Goal: Task Accomplishment & Management: Complete application form

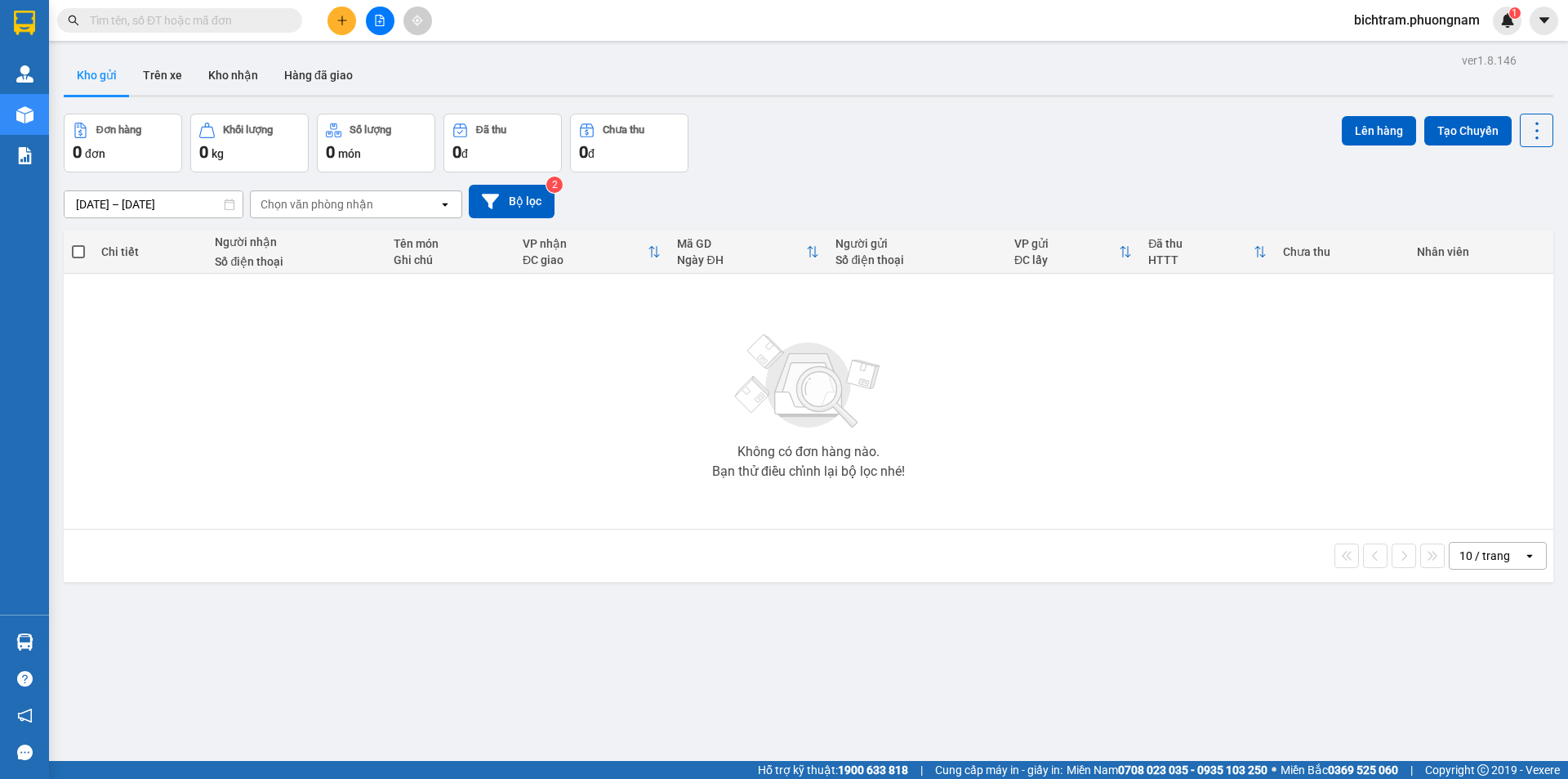
click at [259, 23] on input "text" at bounding box center [186, 20] width 193 height 18
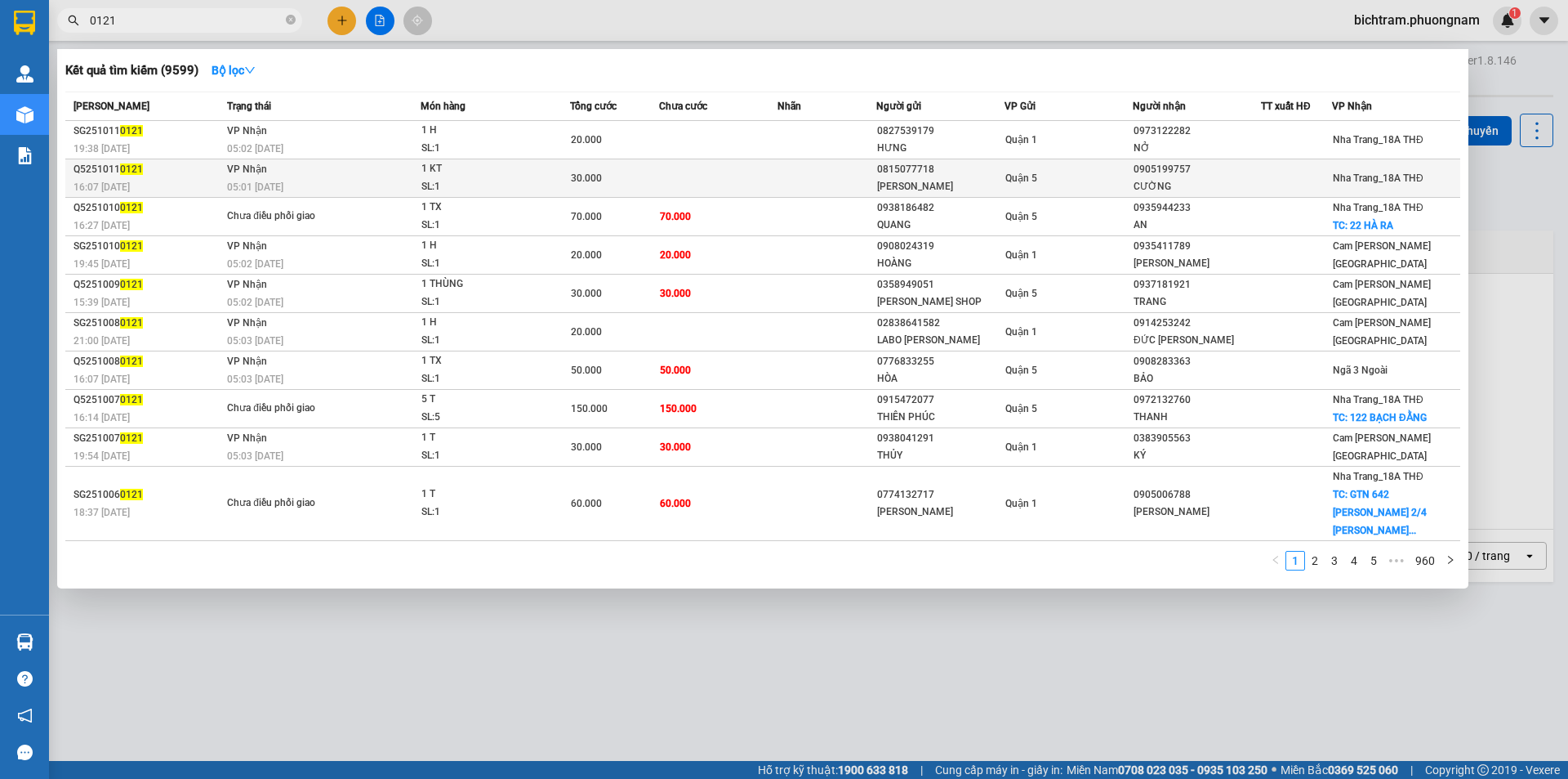
type input "0121"
click at [1212, 176] on div "0905199757" at bounding box center [1197, 170] width 126 height 17
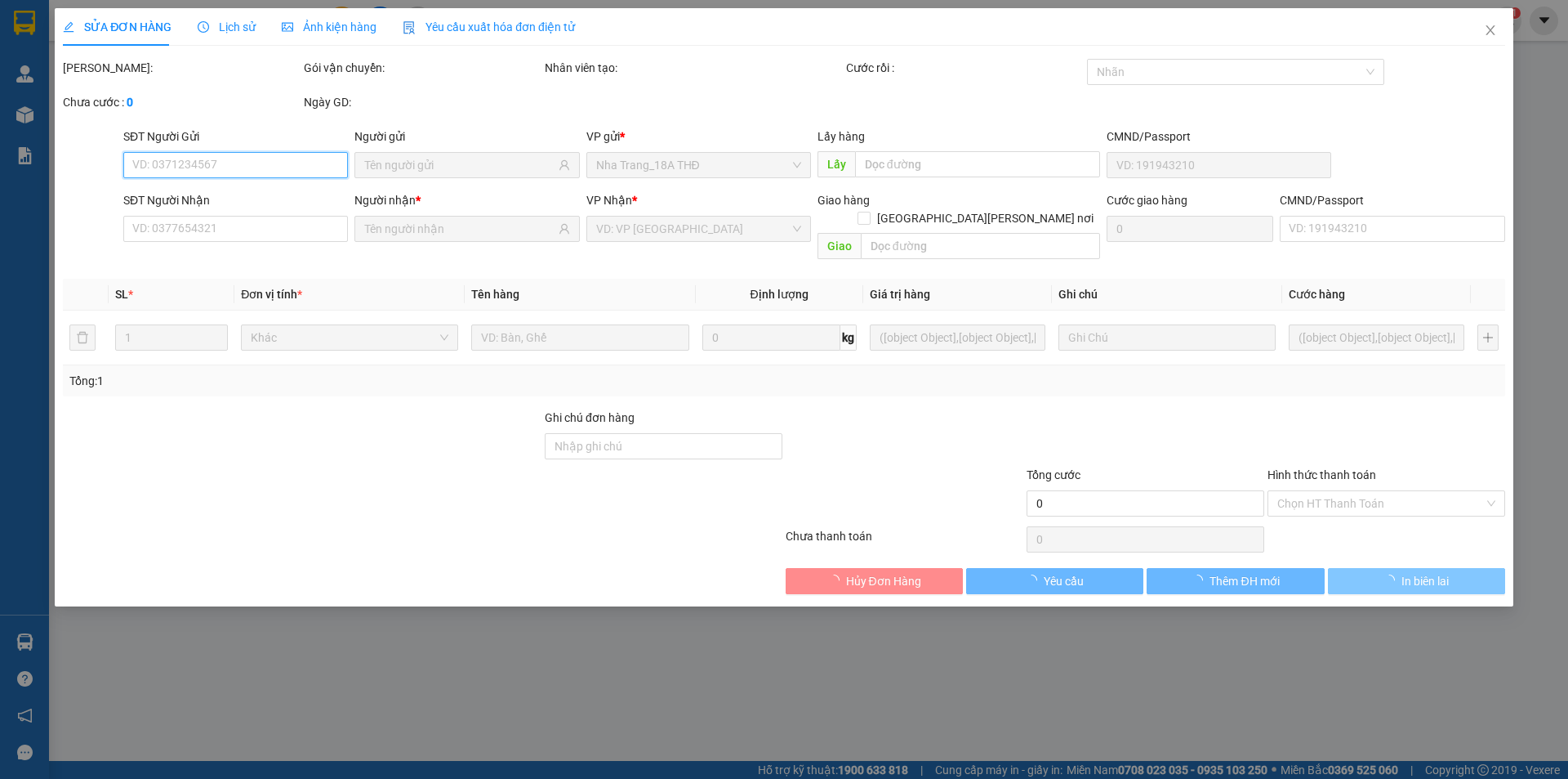
type input "0815077718"
type input "[PERSON_NAME]"
type input "0905199757"
type input "CƯỜNG"
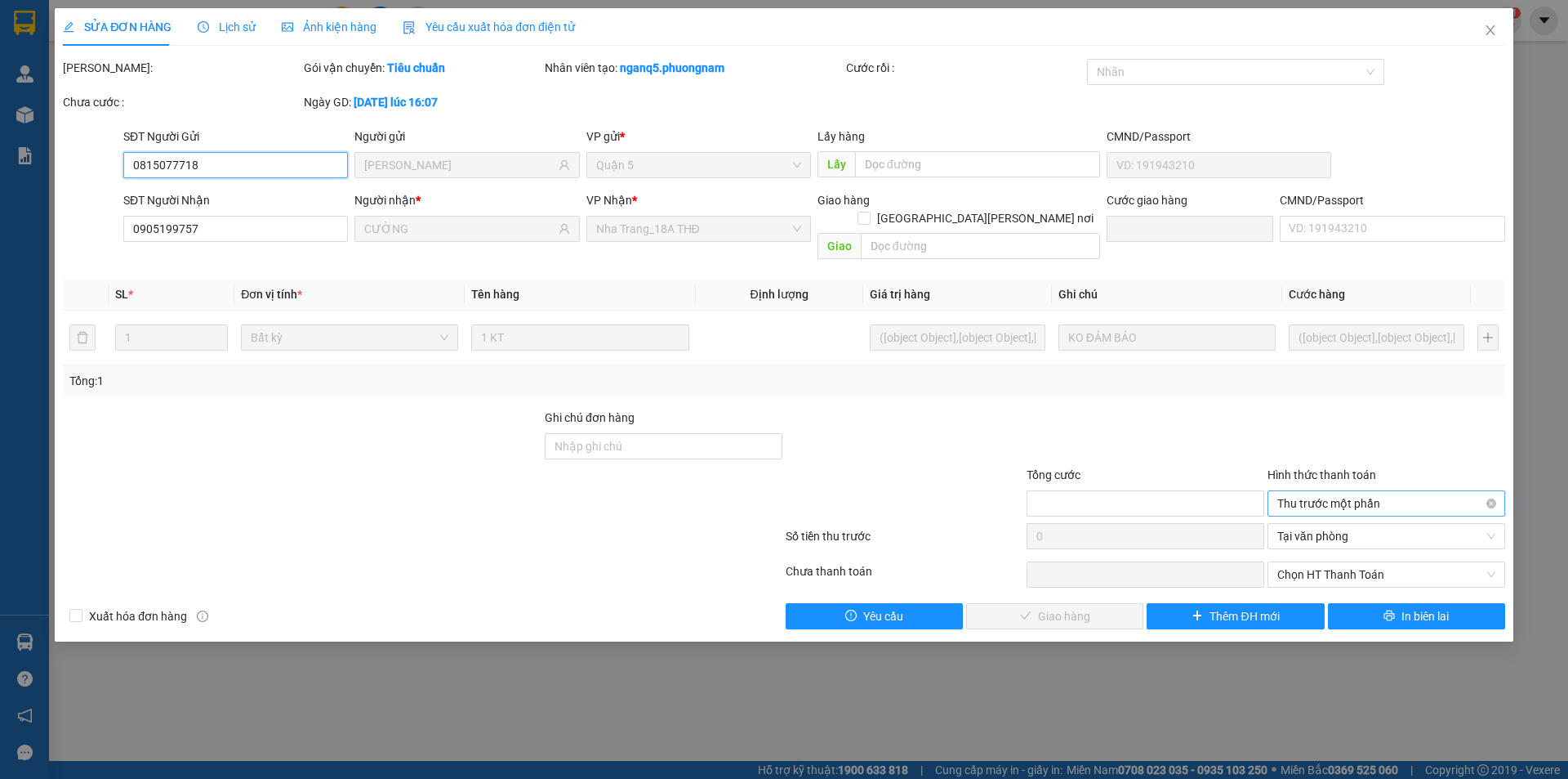
click at [1356, 491] on span "Thu trước một phần" at bounding box center [1387, 503] width 218 height 25
click at [1356, 409] on div at bounding box center [1386, 437] width 241 height 57
click at [1366, 524] on span "Tại văn phòng" at bounding box center [1387, 536] width 218 height 25
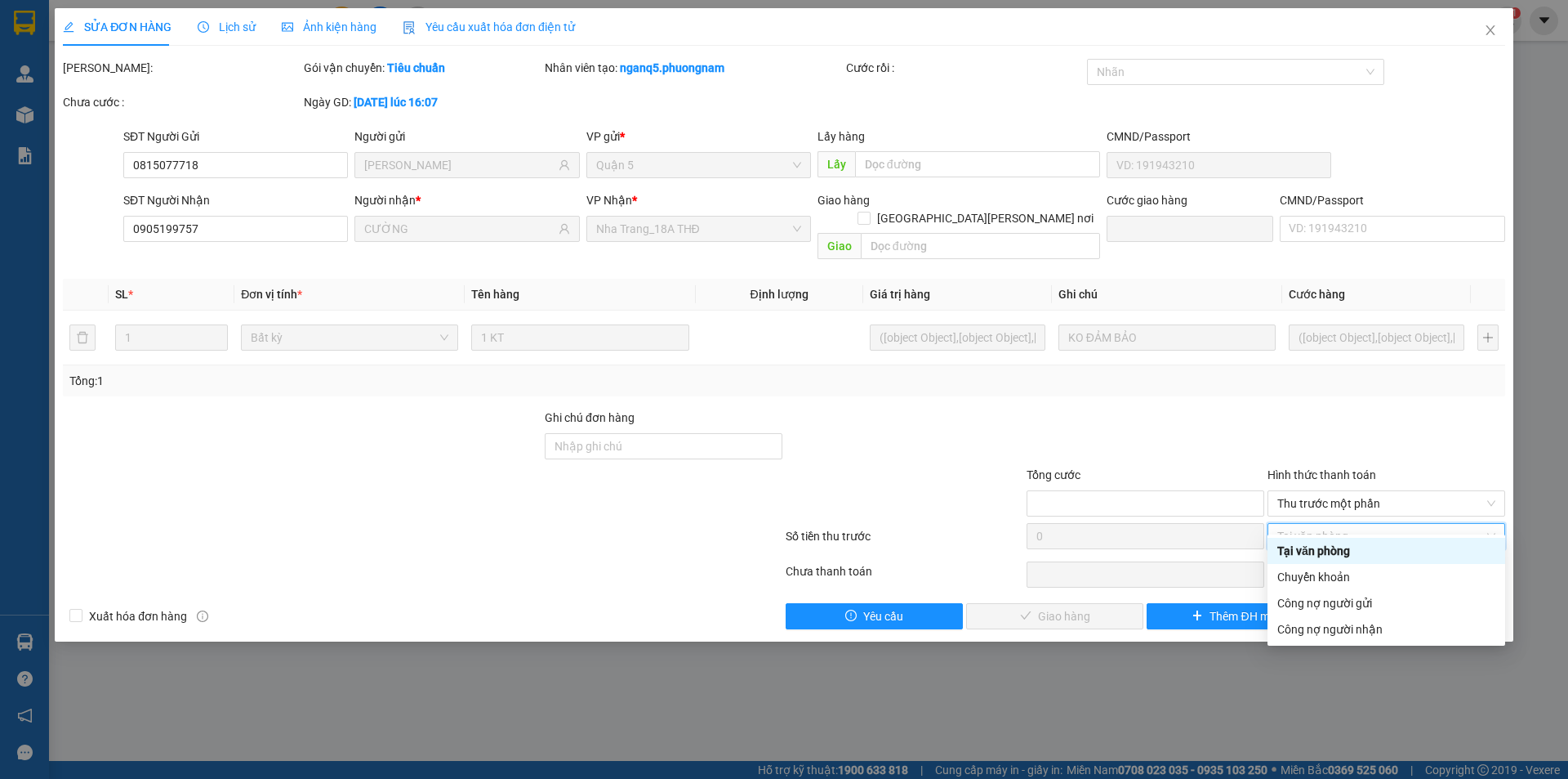
click at [1340, 552] on div "Tại văn phòng" at bounding box center [1387, 550] width 218 height 18
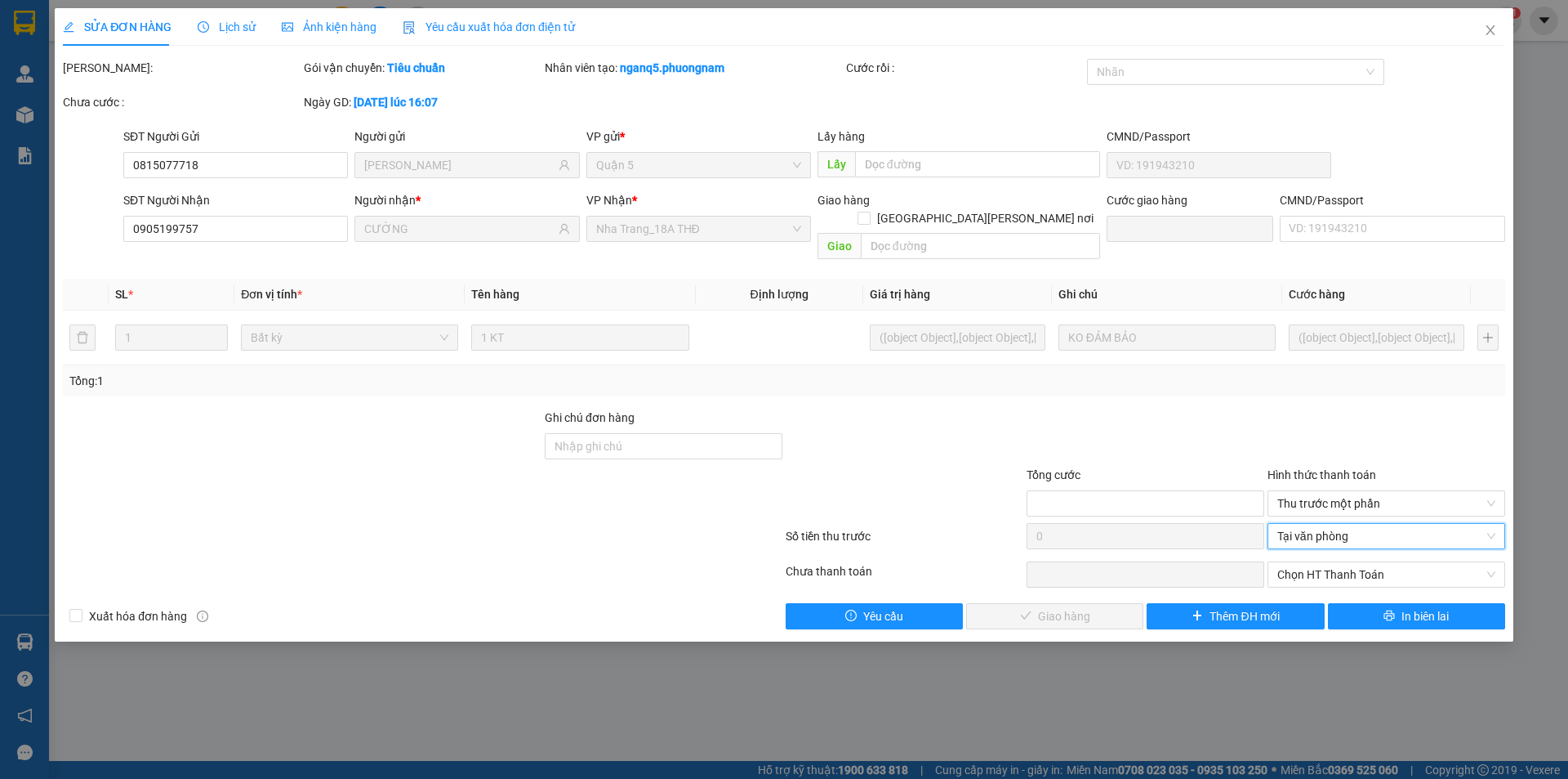
click at [1394, 409] on div at bounding box center [1386, 437] width 241 height 57
click at [1486, 33] on icon "close" at bounding box center [1490, 30] width 13 height 13
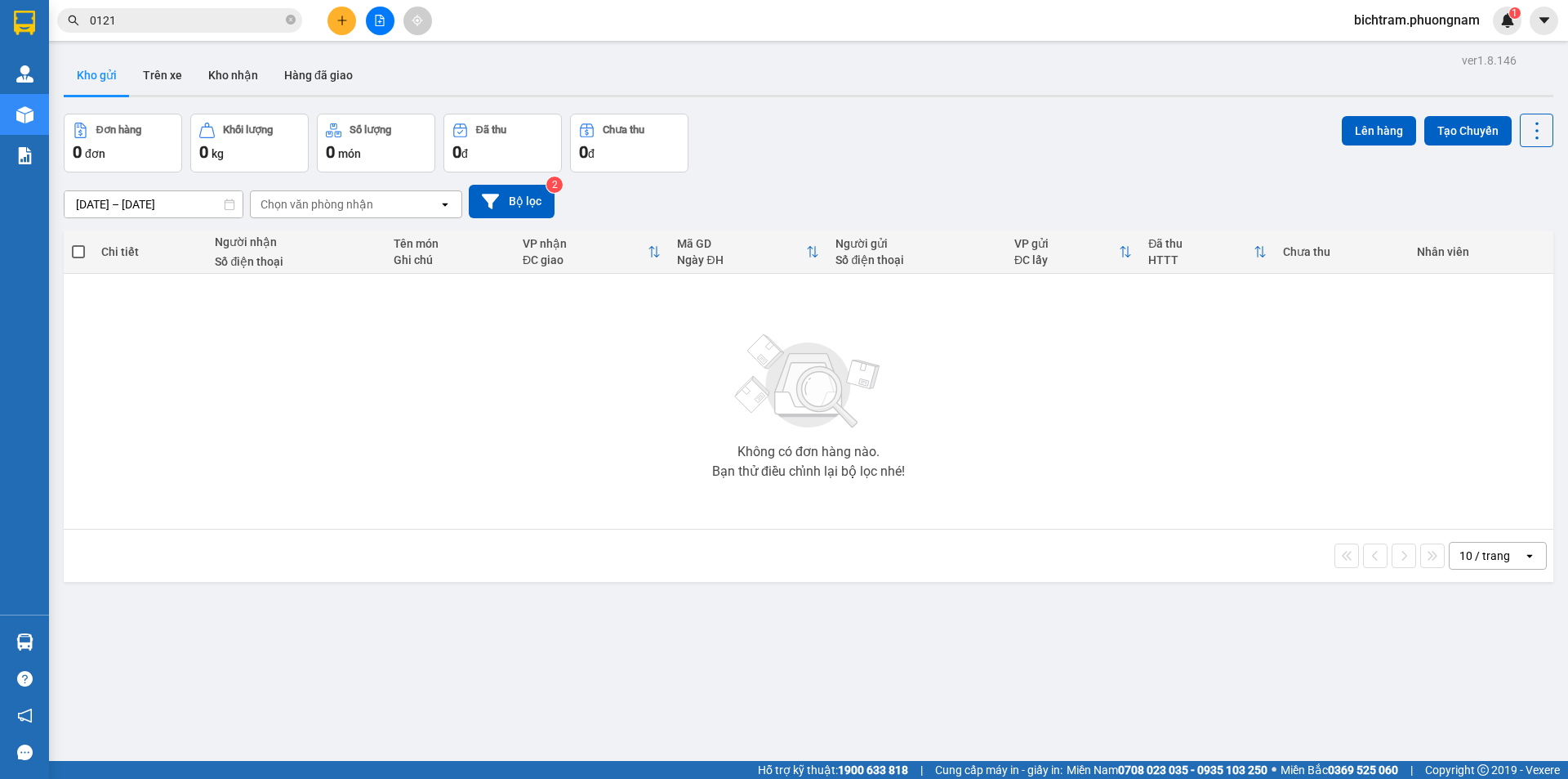
click at [228, 16] on input "0121" at bounding box center [186, 20] width 193 height 18
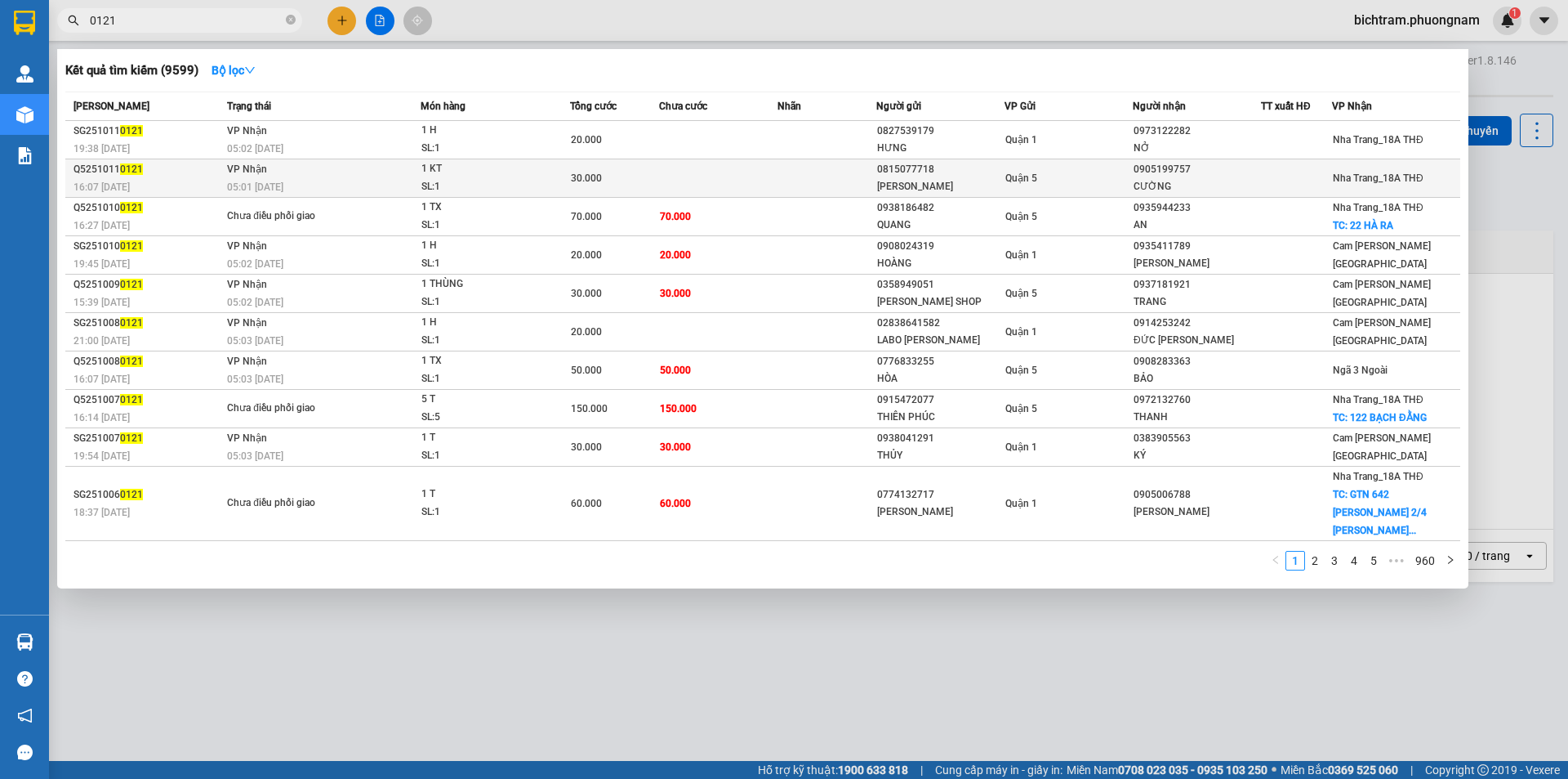
click at [305, 170] on td "[PERSON_NAME] 05:01 [DATE]" at bounding box center [322, 178] width 198 height 38
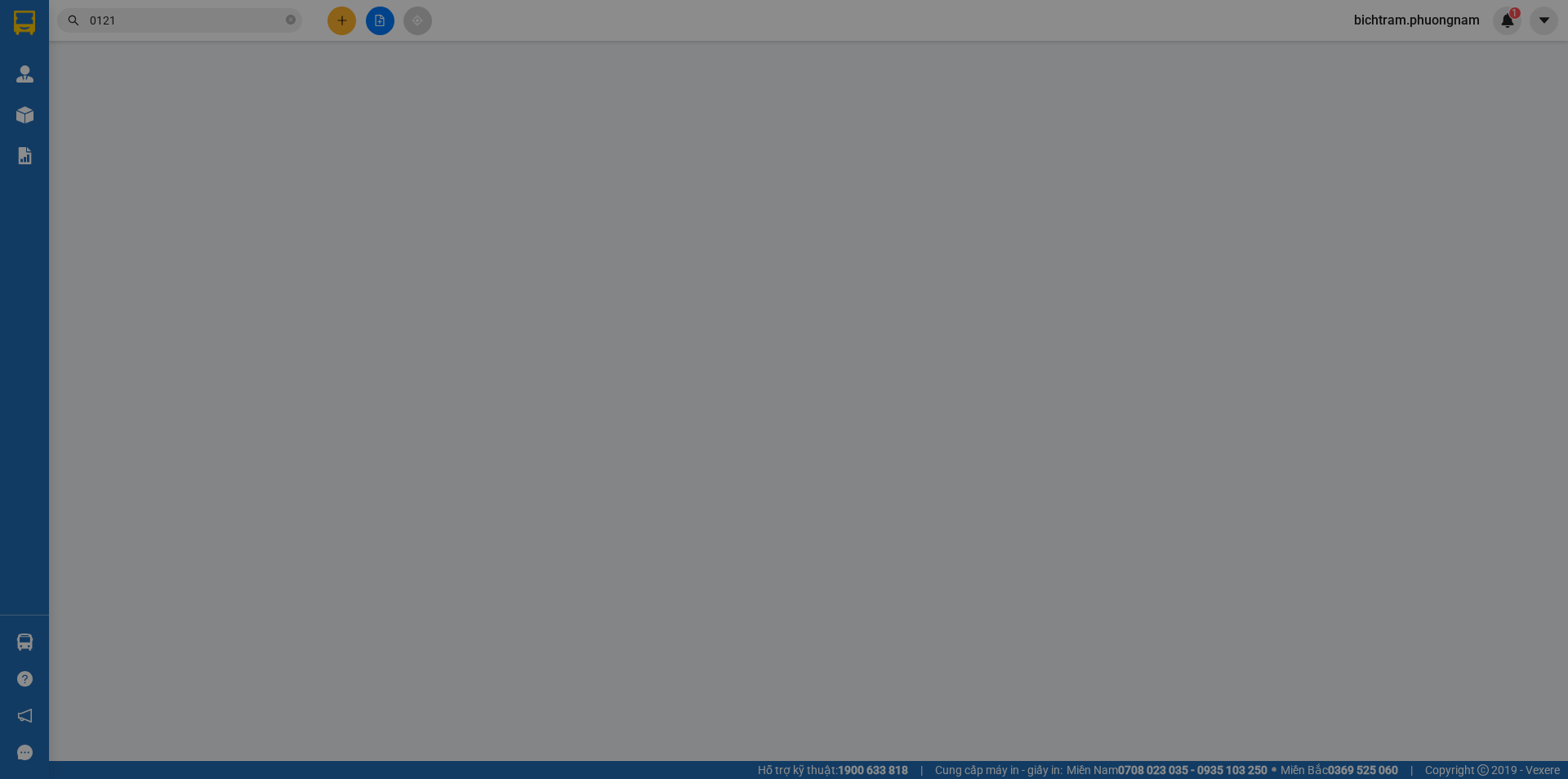
type input "0815077718"
type input "[PERSON_NAME]"
type input "0905199757"
type input "CƯỜNG"
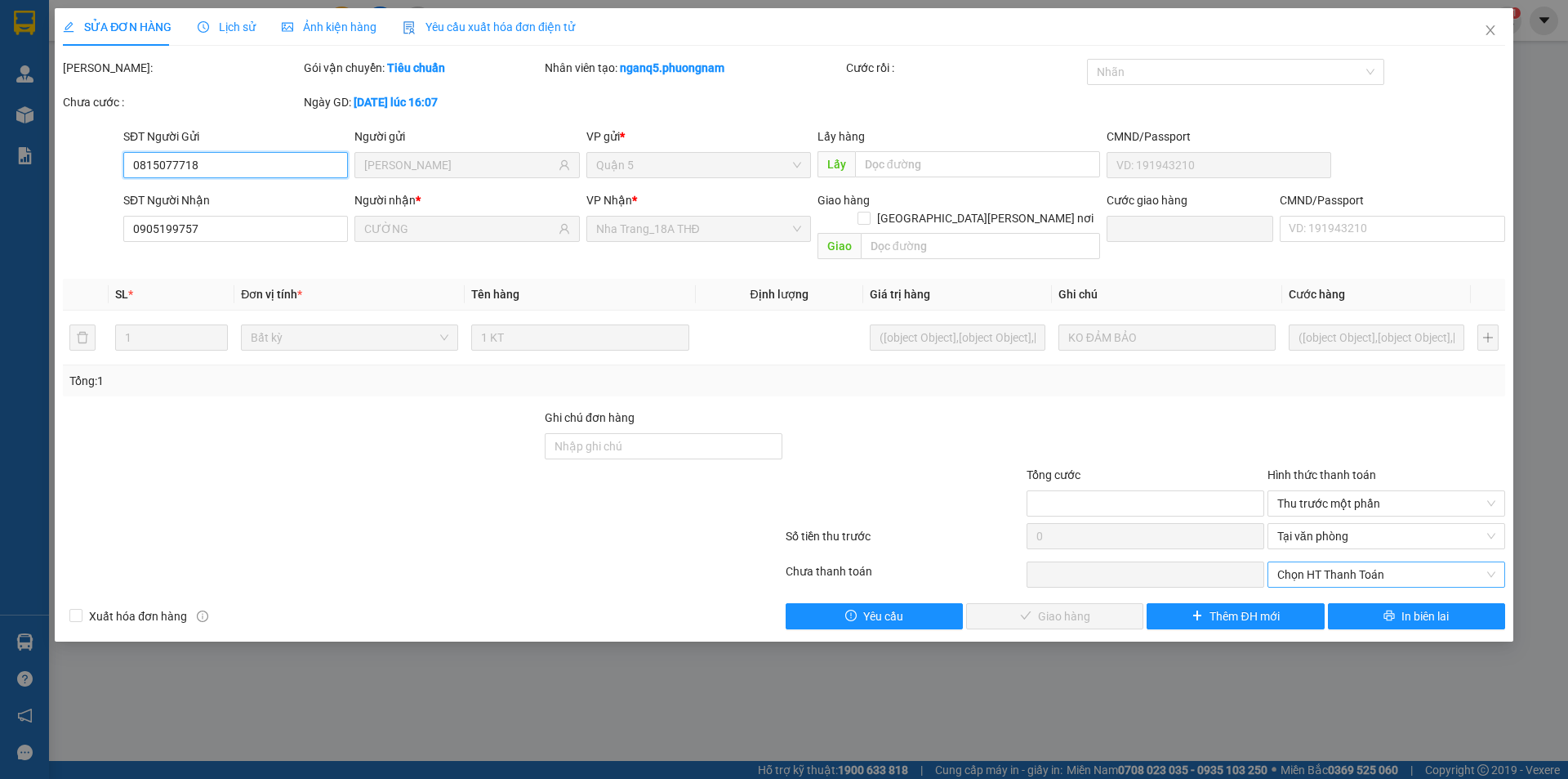
click at [1397, 562] on span "Chọn HT Thanh Toán" at bounding box center [1387, 574] width 218 height 25
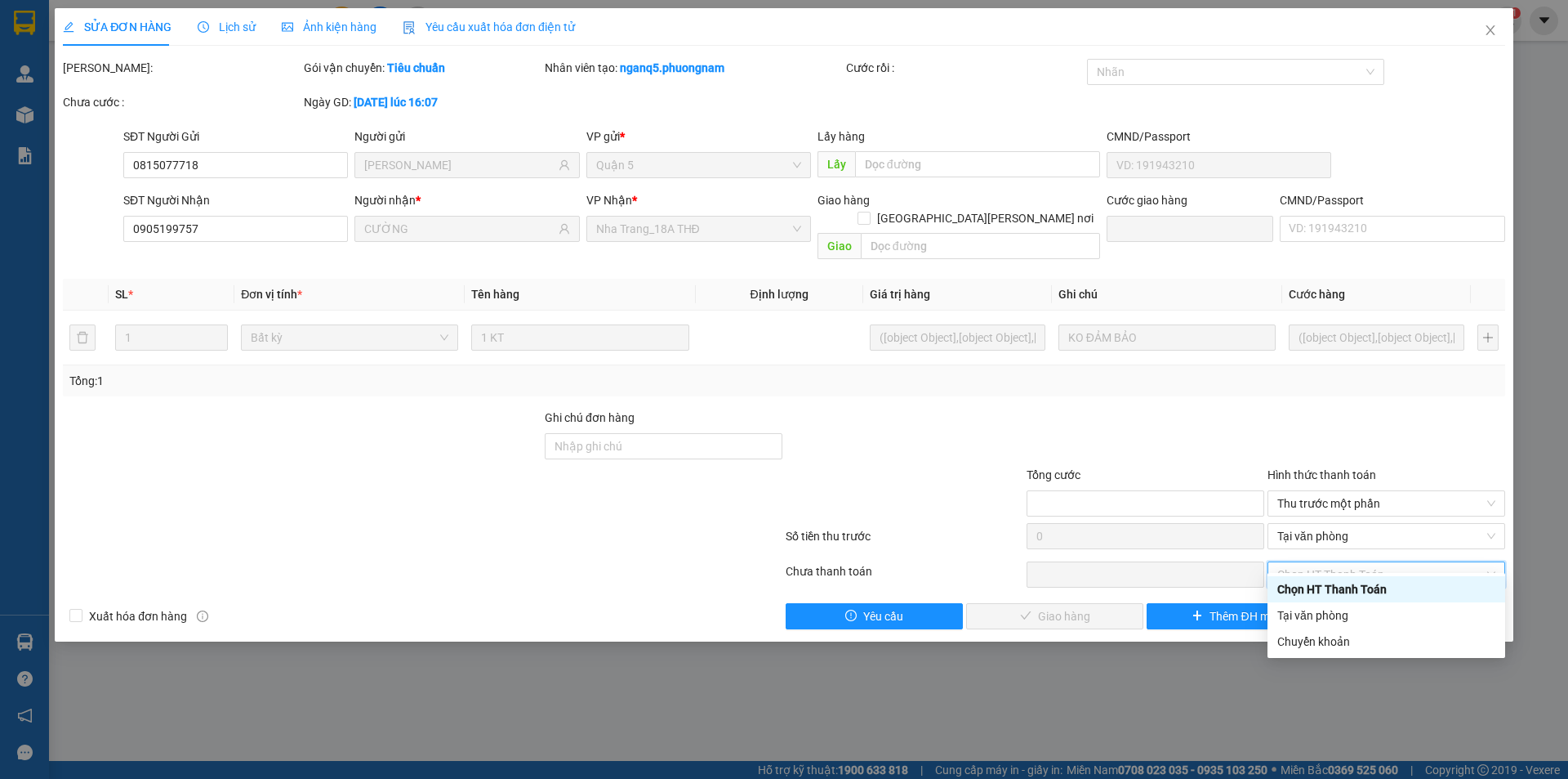
click at [1028, 409] on div at bounding box center [1146, 437] width 241 height 57
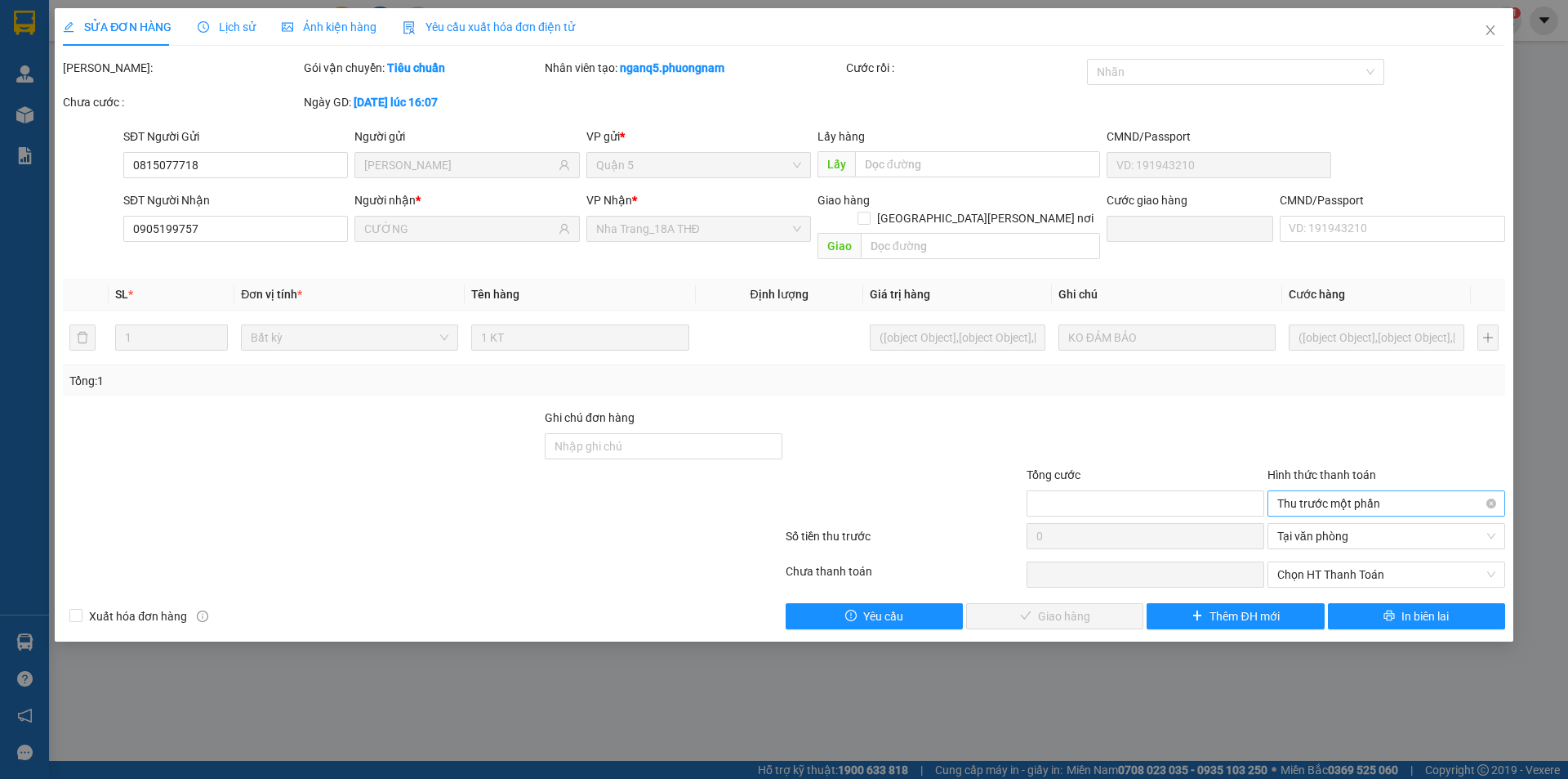
click at [1471, 491] on span "Thu trước một phần" at bounding box center [1387, 503] width 218 height 25
click at [1432, 411] on div at bounding box center [1386, 437] width 241 height 57
click at [1356, 524] on span "Tại văn phòng" at bounding box center [1387, 536] width 218 height 25
click at [971, 380] on div "Total Paid Fee (30000) Total UnPaid Fee Cash Collection Total Fee Mã ĐH: Gói vậ…" at bounding box center [784, 344] width 1443 height 570
click at [1493, 33] on icon "close" at bounding box center [1490, 30] width 9 height 9
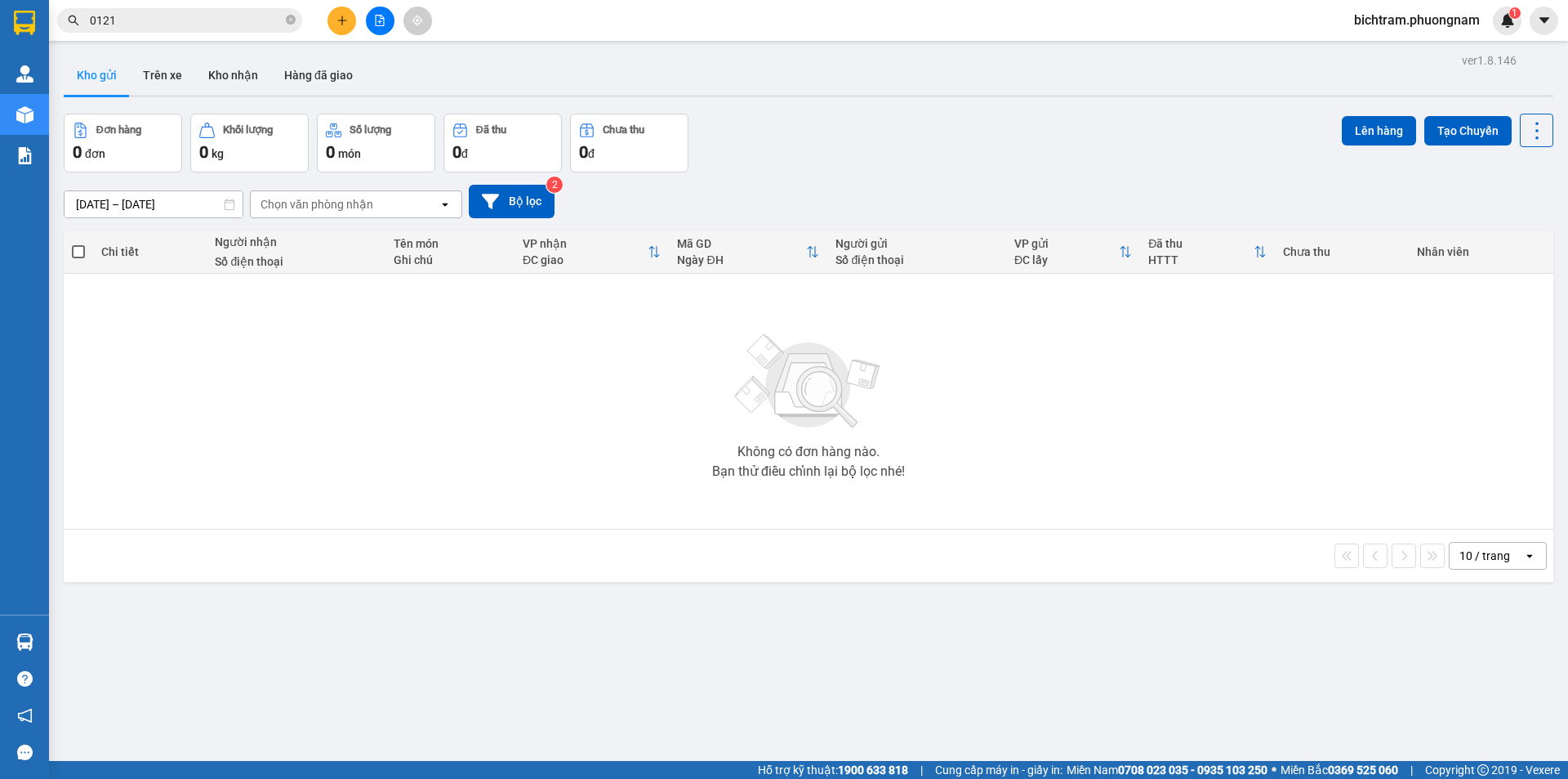
click at [224, 20] on input "0121" at bounding box center [186, 20] width 193 height 18
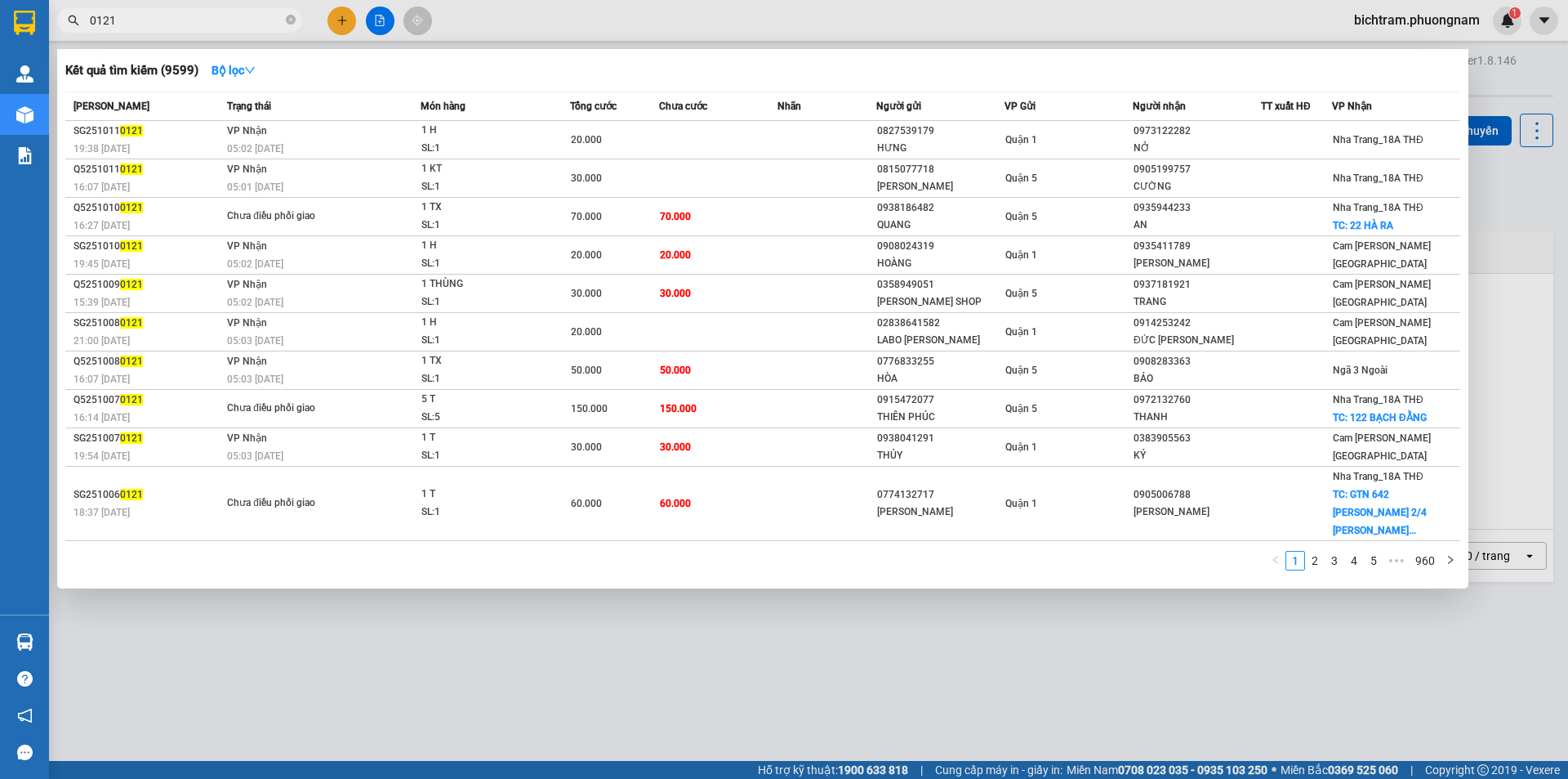
click at [1513, 81] on div at bounding box center [784, 389] width 1568 height 779
click at [286, 18] on icon "close-circle" at bounding box center [290, 19] width 9 height 9
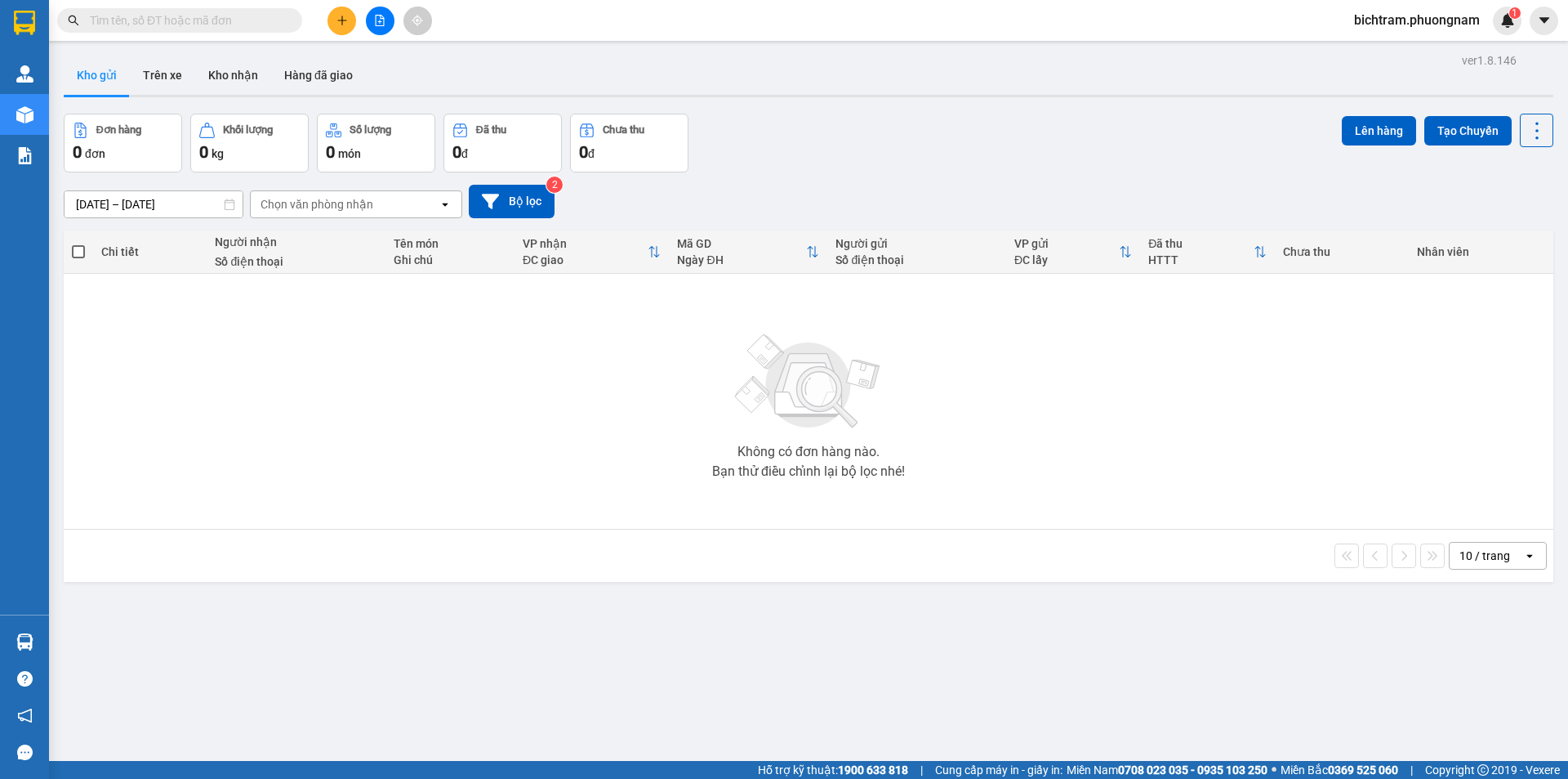
click at [200, 18] on input "text" at bounding box center [186, 20] width 193 height 18
